Goal: Find specific page/section

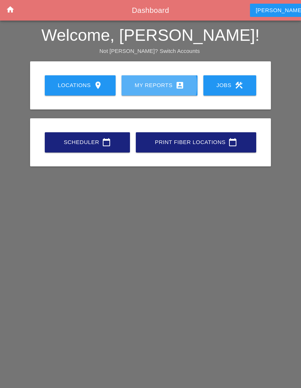
click at [164, 83] on div "My Reports account_box" at bounding box center [159, 85] width 53 height 9
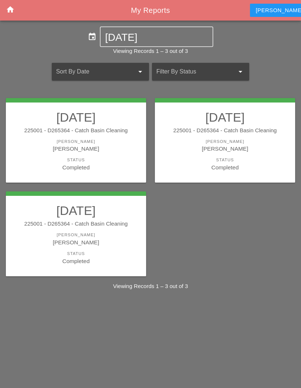
click at [278, 44] on div "event [DATE]" at bounding box center [150, 36] width 301 height 21
click at [10, 10] on icon "home" at bounding box center [10, 9] width 9 height 9
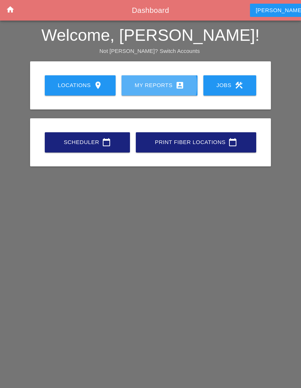
click at [151, 85] on div "My Reports account_box" at bounding box center [159, 85] width 53 height 9
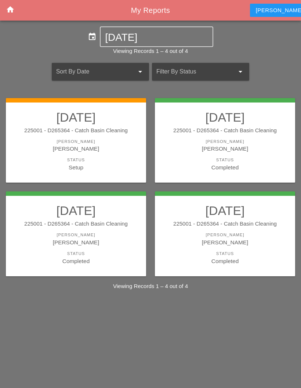
click at [96, 140] on div "[PERSON_NAME]" at bounding box center [76, 142] width 126 height 6
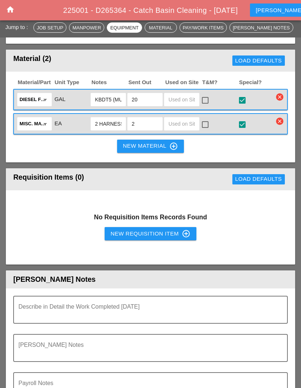
scroll to position [835, 0]
